Goal: Task Accomplishment & Management: Complete application form

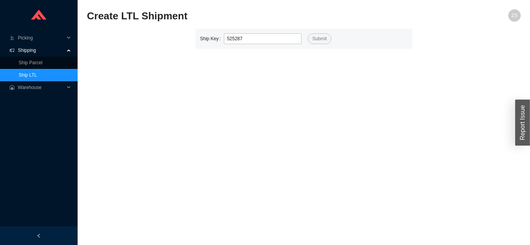
type input "525287"
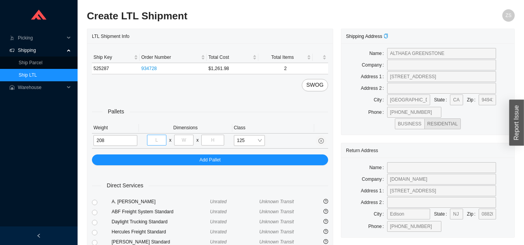
type input "208"
click at [157, 140] on input "tel" at bounding box center [156, 140] width 19 height 11
type input "48"
click at [190, 140] on input "tel" at bounding box center [183, 140] width 19 height 11
type input "32"
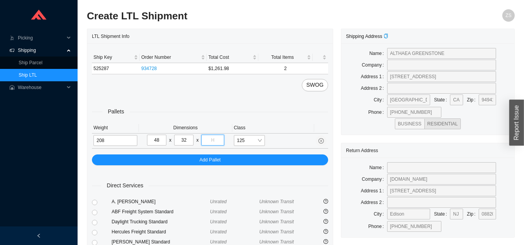
click at [215, 140] on input "tel" at bounding box center [212, 140] width 22 height 11
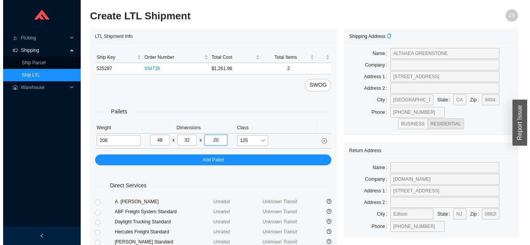
scroll to position [94, 0]
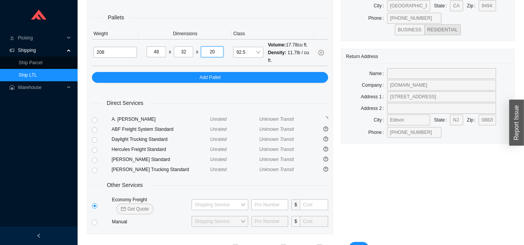
type input "20"
click at [149, 206] on span "Get Quote" at bounding box center [137, 210] width 21 height 8
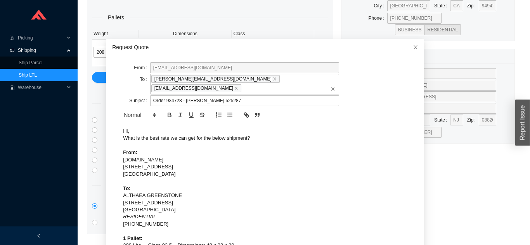
scroll to position [21, 0]
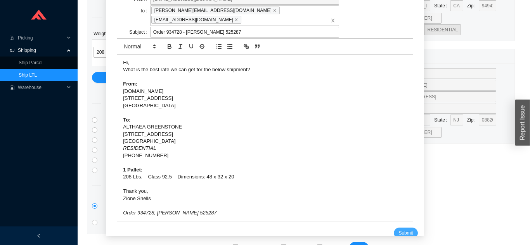
click at [394, 228] on button "Submit" at bounding box center [406, 233] width 24 height 11
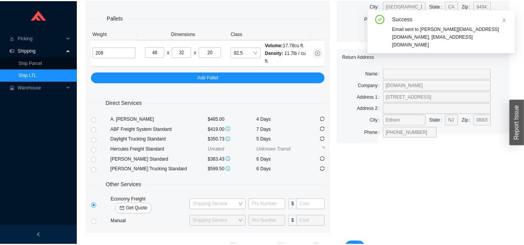
scroll to position [9, 0]
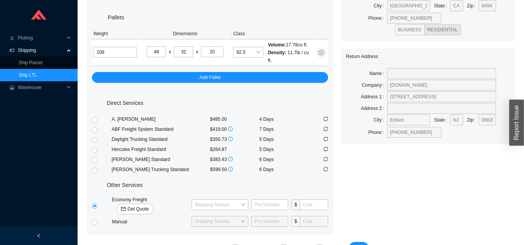
click at [37, 76] on link "Ship LTL" at bounding box center [28, 75] width 18 height 5
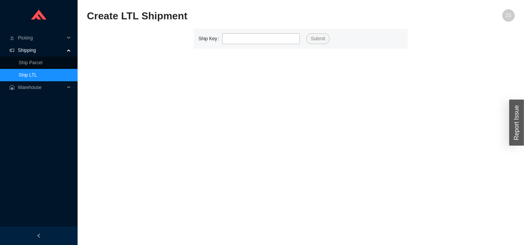
click at [37, 73] on link "Ship LTL" at bounding box center [28, 75] width 18 height 5
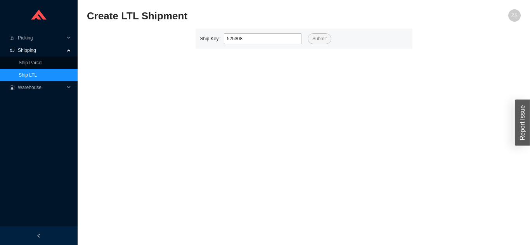
type input "525308"
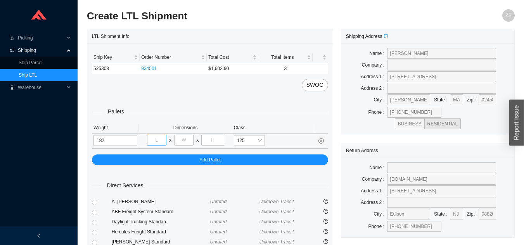
type input "182"
click at [158, 137] on input "tel" at bounding box center [156, 140] width 19 height 11
type input "48"
click at [187, 140] on input "tel" at bounding box center [183, 140] width 19 height 11
type input "32"
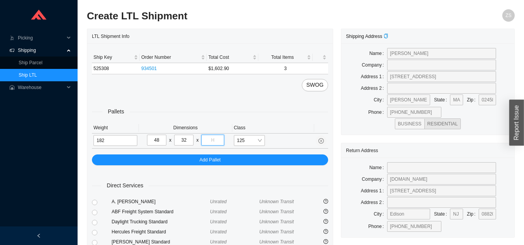
click at [216, 139] on input "tel" at bounding box center [212, 140] width 22 height 11
type input "35"
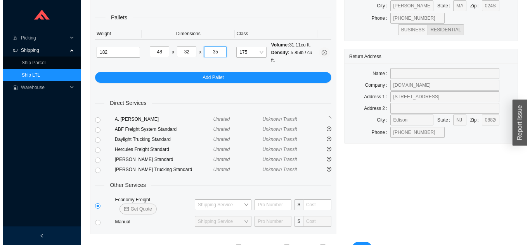
scroll to position [106, 0]
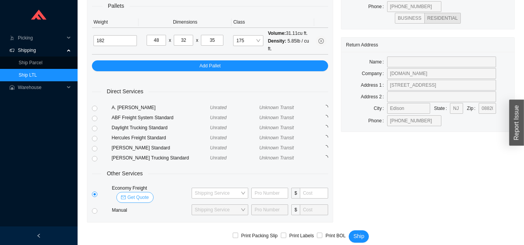
click at [149, 194] on span "Get Quote" at bounding box center [137, 198] width 21 height 8
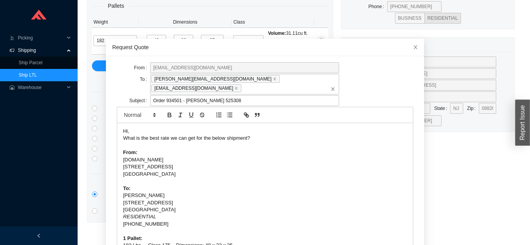
scroll to position [21, 0]
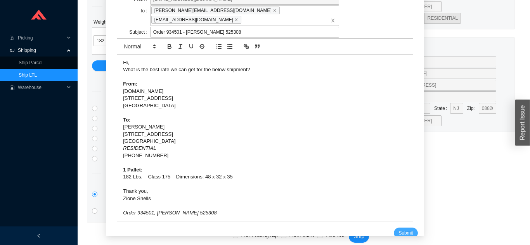
click at [398, 230] on span "Submit" at bounding box center [405, 234] width 14 height 8
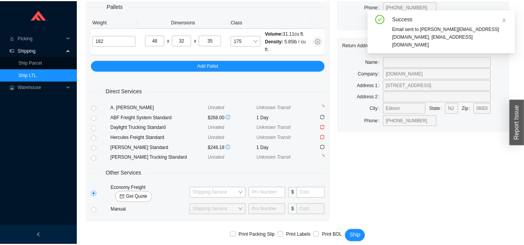
scroll to position [9, 0]
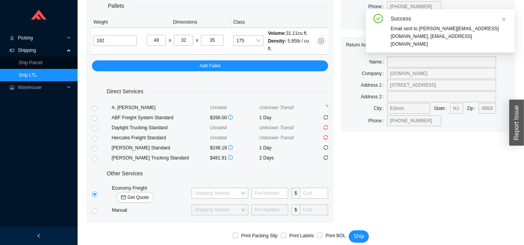
click at [48, 34] on span "Picking" at bounding box center [41, 38] width 47 height 12
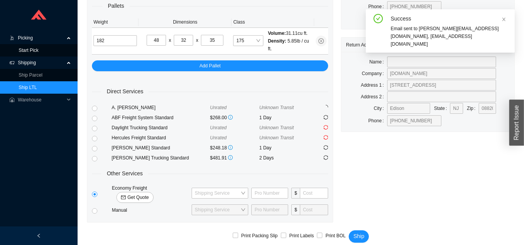
click at [38, 49] on link "Start Pick" at bounding box center [29, 50] width 20 height 5
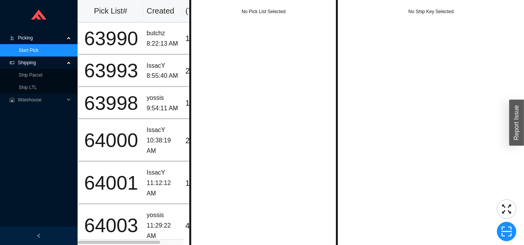
click at [26, 37] on span "Picking" at bounding box center [41, 38] width 47 height 12
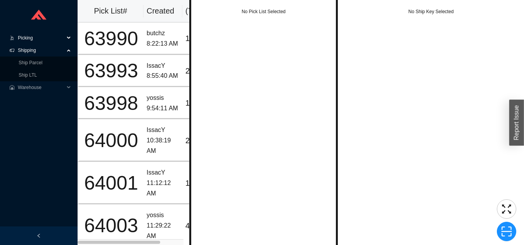
click at [29, 37] on span "Picking" at bounding box center [41, 38] width 47 height 12
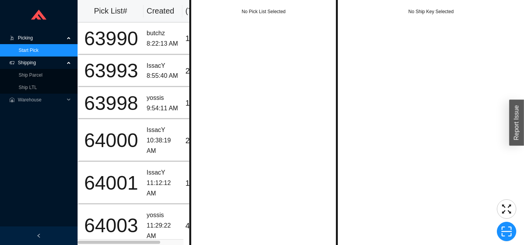
click at [36, 53] on link "Start Pick" at bounding box center [29, 50] width 20 height 5
click at [476, 3] on div "No Ship Key Selected" at bounding box center [431, 124] width 186 height 249
click at [36, 90] on link "Ship LTL" at bounding box center [28, 87] width 18 height 5
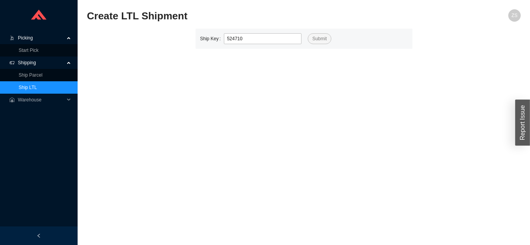
type input "524710"
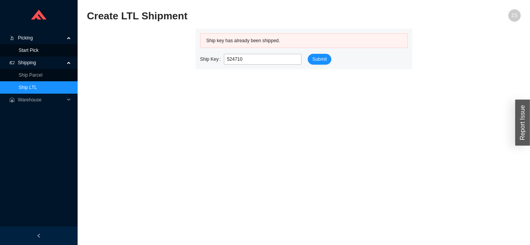
click at [38, 48] on link "Start Pick" at bounding box center [29, 50] width 20 height 5
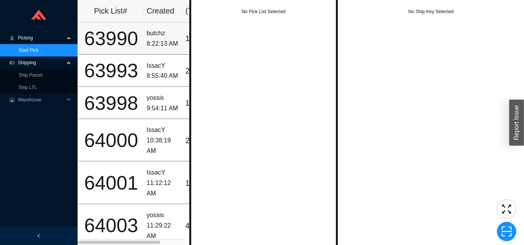
click at [168, 41] on div "8:22:13 AM" at bounding box center [163, 44] width 33 height 10
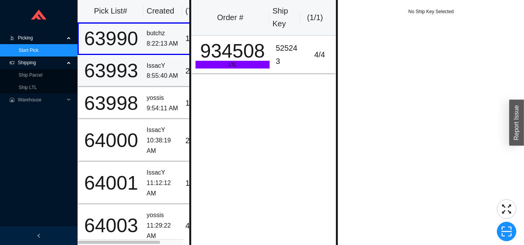
click at [129, 73] on div "63993" at bounding box center [111, 70] width 59 height 19
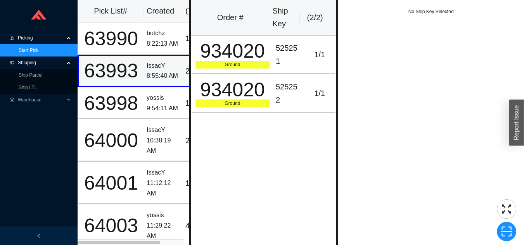
click at [136, 107] on div "63998" at bounding box center [111, 103] width 59 height 19
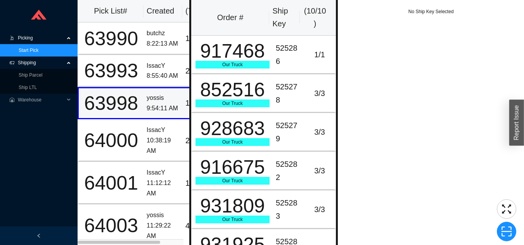
click at [128, 141] on div "64000" at bounding box center [111, 140] width 59 height 19
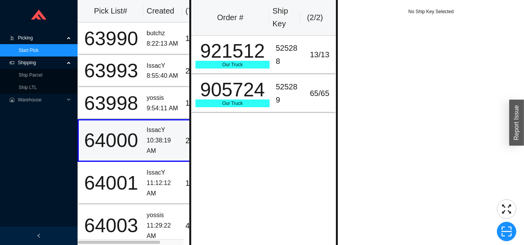
click at [142, 177] on td "64001" at bounding box center [111, 183] width 66 height 43
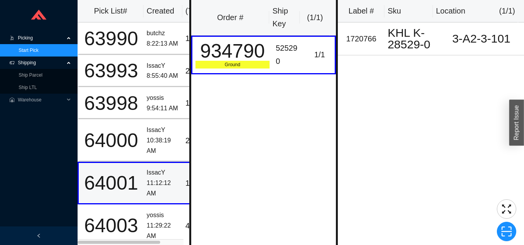
click at [148, 145] on div "10:38:19 AM" at bounding box center [163, 146] width 33 height 21
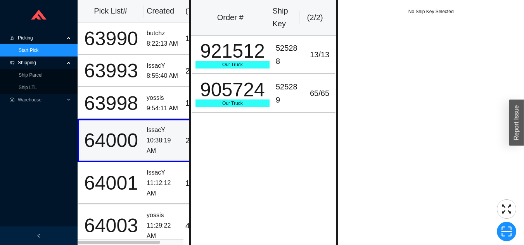
click at [155, 178] on div "11:12:12 AM" at bounding box center [163, 188] width 33 height 21
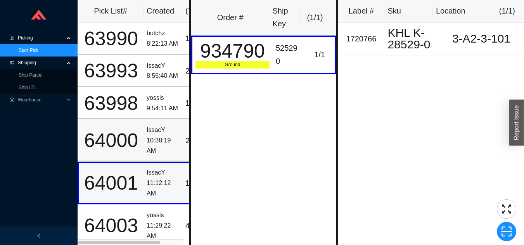
click at [153, 148] on div "10:38:19 AM" at bounding box center [163, 146] width 33 height 21
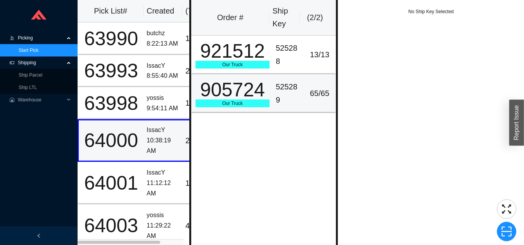
click at [277, 81] on div "525289" at bounding box center [289, 94] width 26 height 26
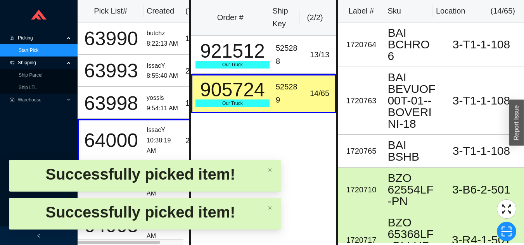
click at [273, 81] on td "525289" at bounding box center [289, 93] width 32 height 39
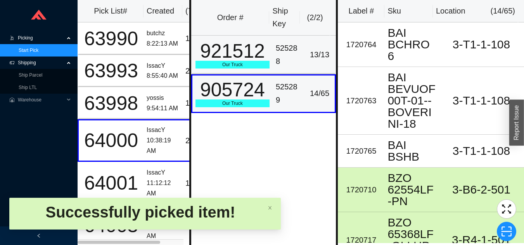
click at [261, 56] on div "921512" at bounding box center [232, 50] width 74 height 19
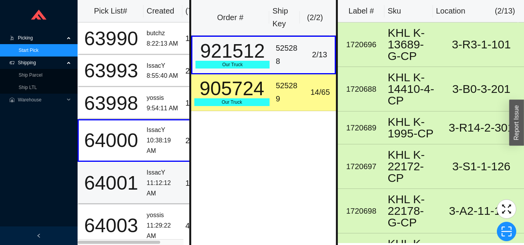
click at [101, 178] on div "64001" at bounding box center [111, 183] width 59 height 19
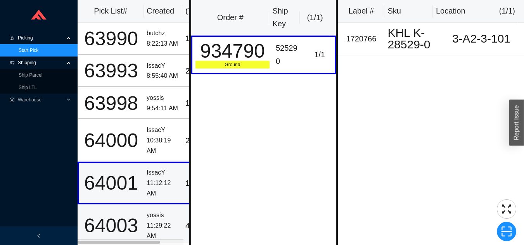
click at [132, 227] on div "64003" at bounding box center [111, 225] width 59 height 19
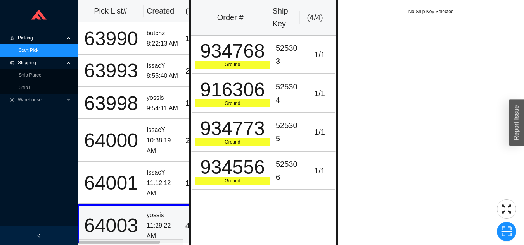
click at [126, 97] on div "63998" at bounding box center [111, 103] width 59 height 19
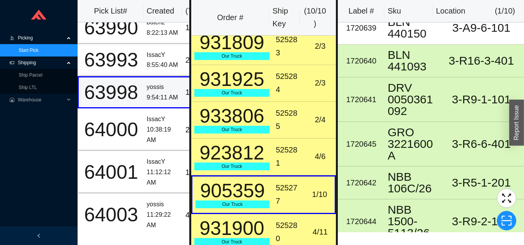
scroll to position [153, 0]
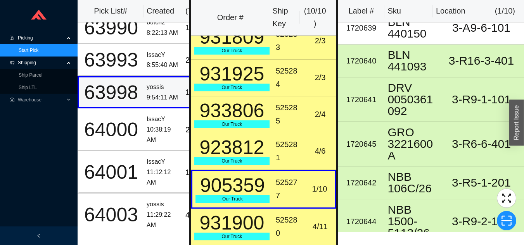
click at [286, 193] on div "525277" at bounding box center [289, 189] width 26 height 26
click at [273, 186] on td "525277" at bounding box center [289, 189] width 32 height 39
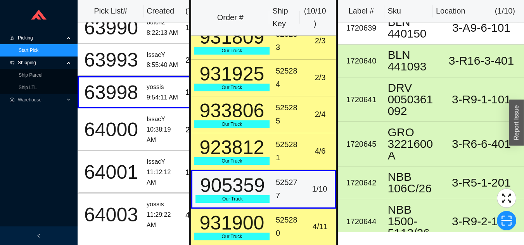
click at [278, 236] on div "525280" at bounding box center [289, 227] width 26 height 26
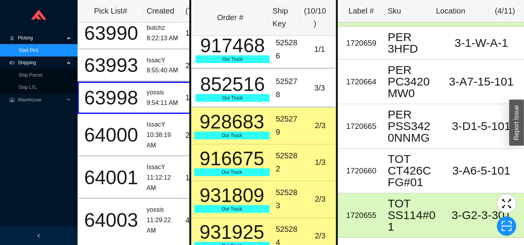
scroll to position [0, 0]
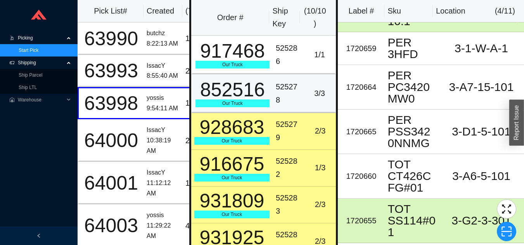
click at [259, 84] on div "852516" at bounding box center [232, 89] width 74 height 19
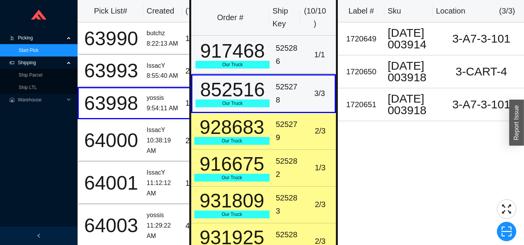
click at [261, 58] on div "917468" at bounding box center [232, 50] width 74 height 19
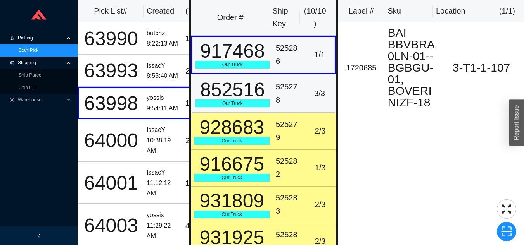
click at [267, 96] on td "852516 Our Truck" at bounding box center [231, 93] width 81 height 39
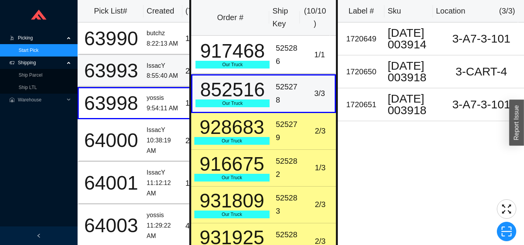
click at [138, 65] on div "63993" at bounding box center [111, 70] width 59 height 19
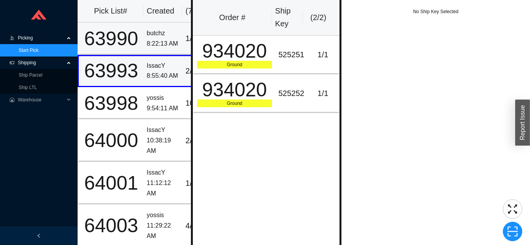
click at [143, 42] on td "63990" at bounding box center [111, 38] width 66 height 32
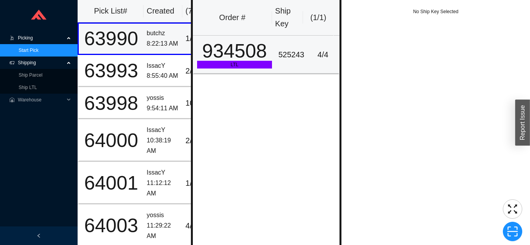
click at [223, 69] on td "934508 LTL" at bounding box center [234, 55] width 83 height 39
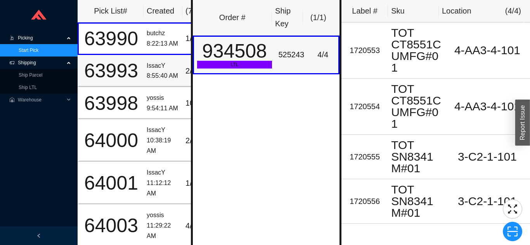
click at [140, 71] on div "63993" at bounding box center [111, 70] width 59 height 19
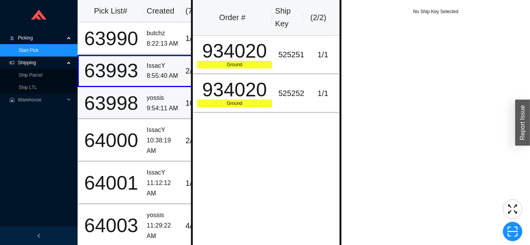
click at [137, 94] on div "63998" at bounding box center [111, 103] width 59 height 19
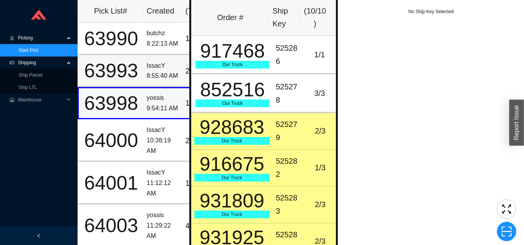
click at [140, 80] on div "63993" at bounding box center [111, 70] width 59 height 19
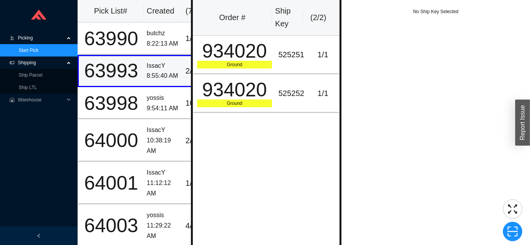
click at [146, 165] on td "IssacY 11:12:12 AM" at bounding box center [162, 183] width 39 height 43
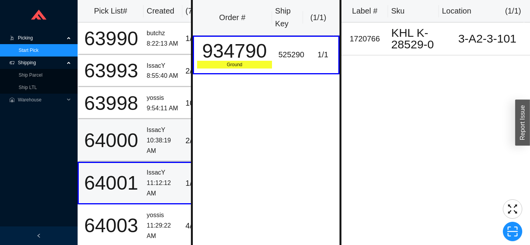
click at [138, 133] on div "64000" at bounding box center [111, 140] width 59 height 19
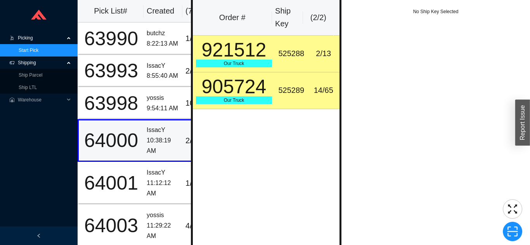
click at [233, 58] on div "921512" at bounding box center [234, 49] width 76 height 19
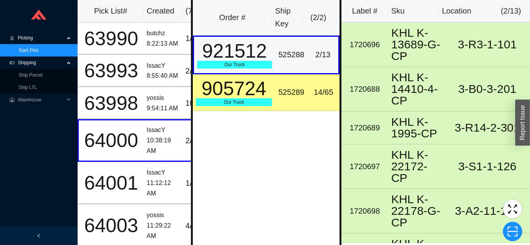
click at [246, 93] on div "905724" at bounding box center [234, 88] width 76 height 19
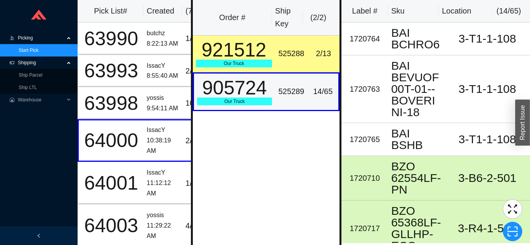
click at [223, 66] on div "Our Truck" at bounding box center [234, 64] width 76 height 8
